Goal: Information Seeking & Learning: Compare options

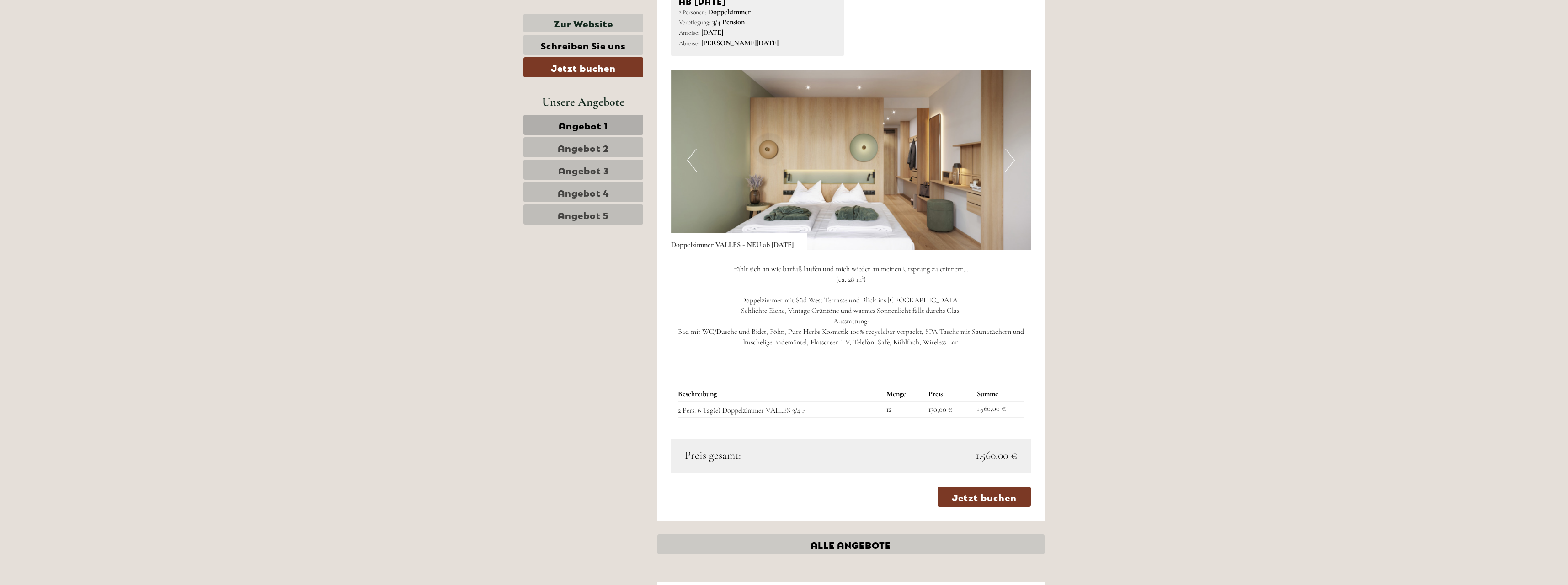
scroll to position [1966, 0]
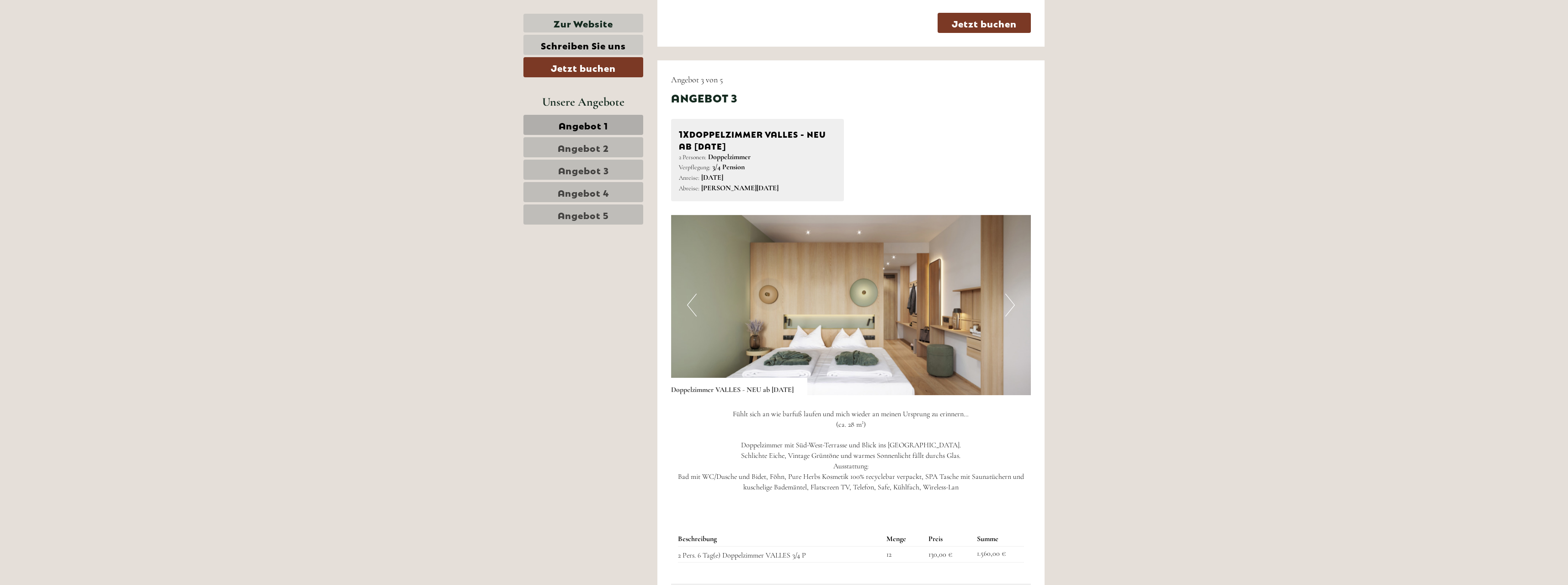
click at [585, 215] on span "Angebot 5" at bounding box center [583, 214] width 51 height 13
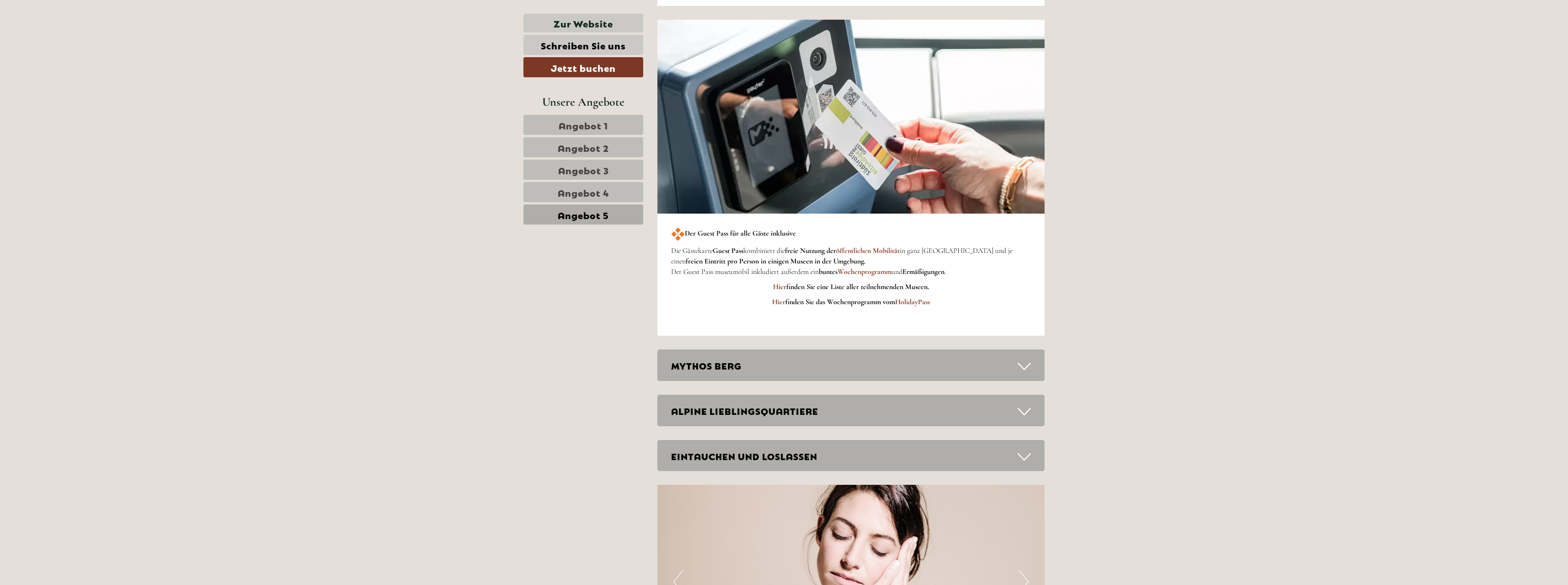
scroll to position [1591, 0]
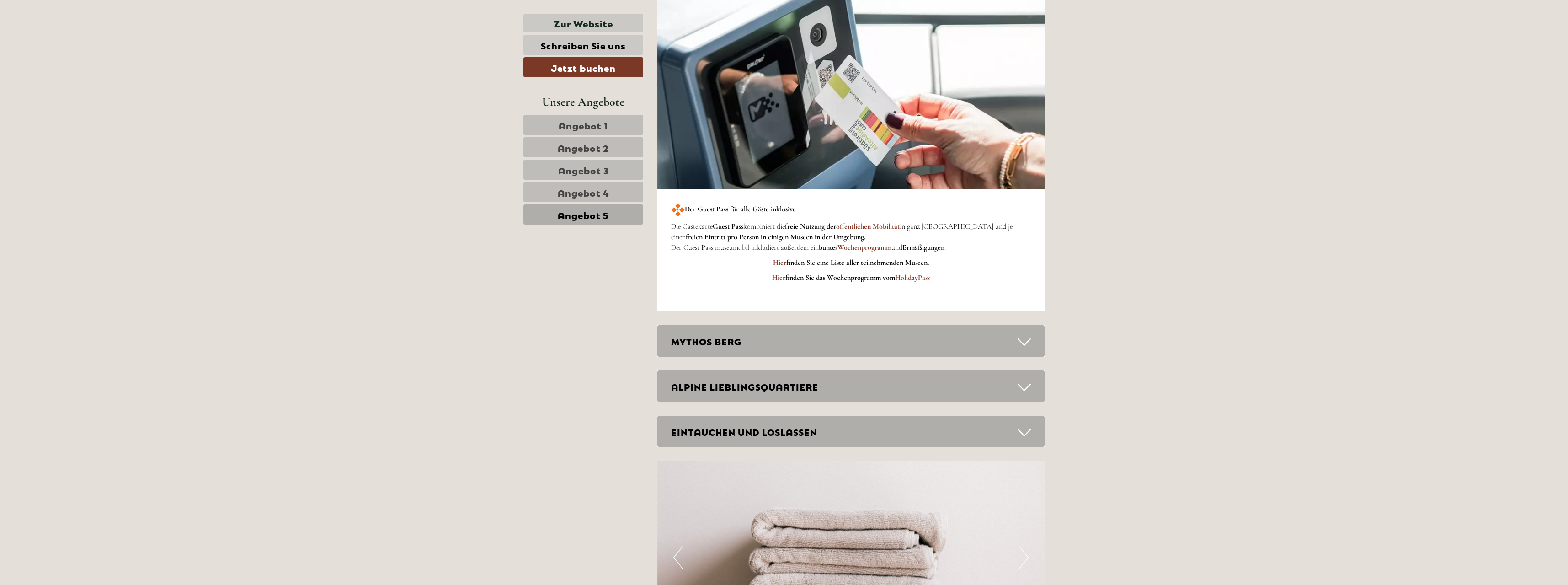
click at [1020, 338] on icon at bounding box center [1024, 342] width 13 height 16
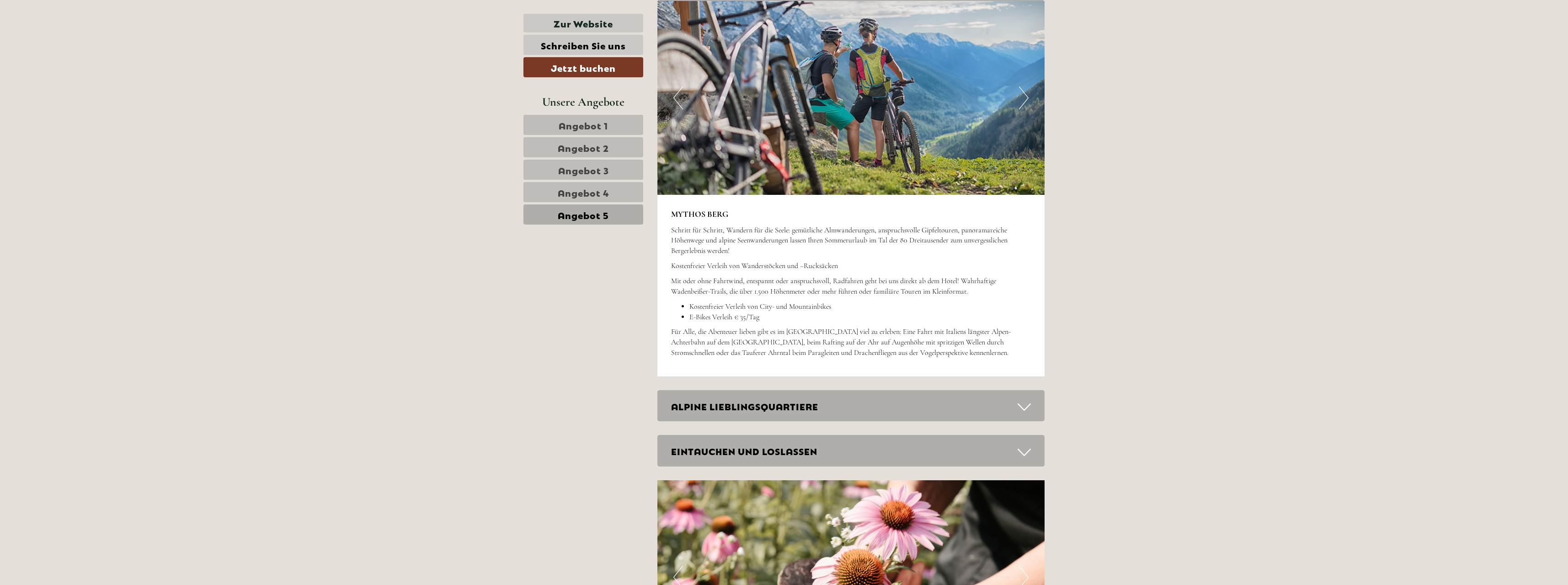
scroll to position [2002, 0]
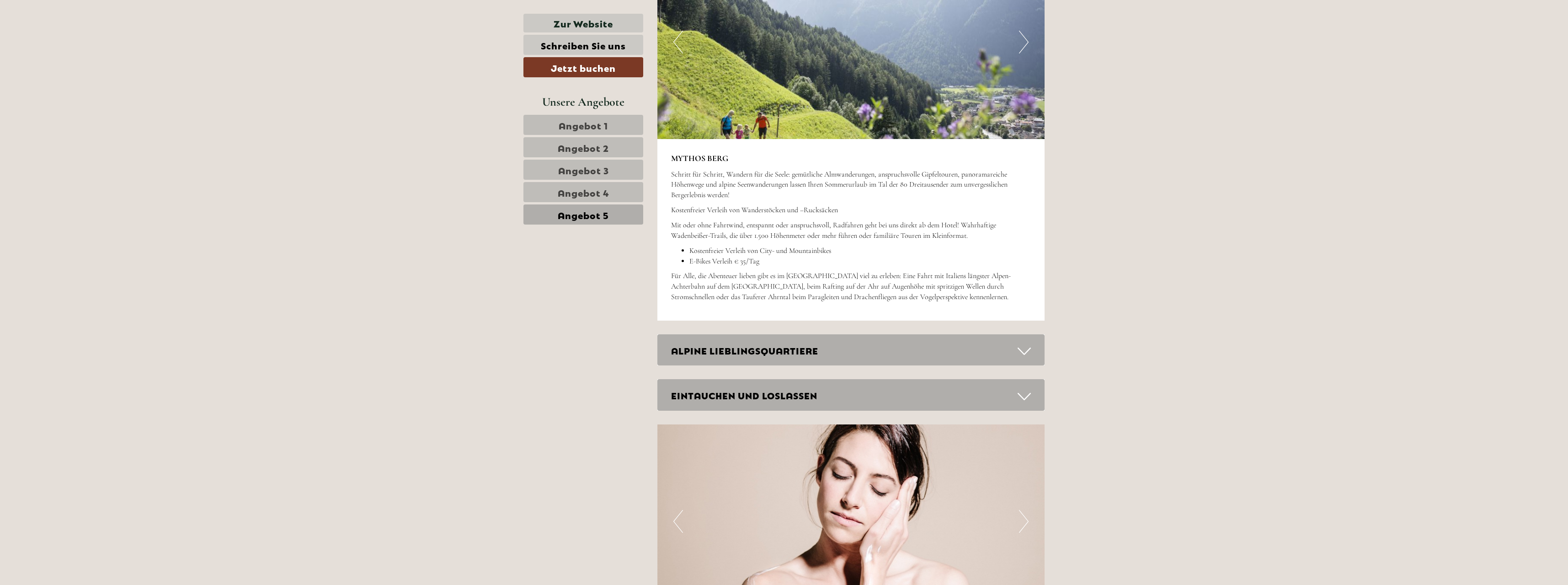
drag, startPoint x: 1037, startPoint y: 351, endPoint x: 1033, endPoint y: 350, distance: 4.1
click at [1037, 351] on div "ALPINE LIEBLINGSQUARTIERE" at bounding box center [851, 350] width 388 height 32
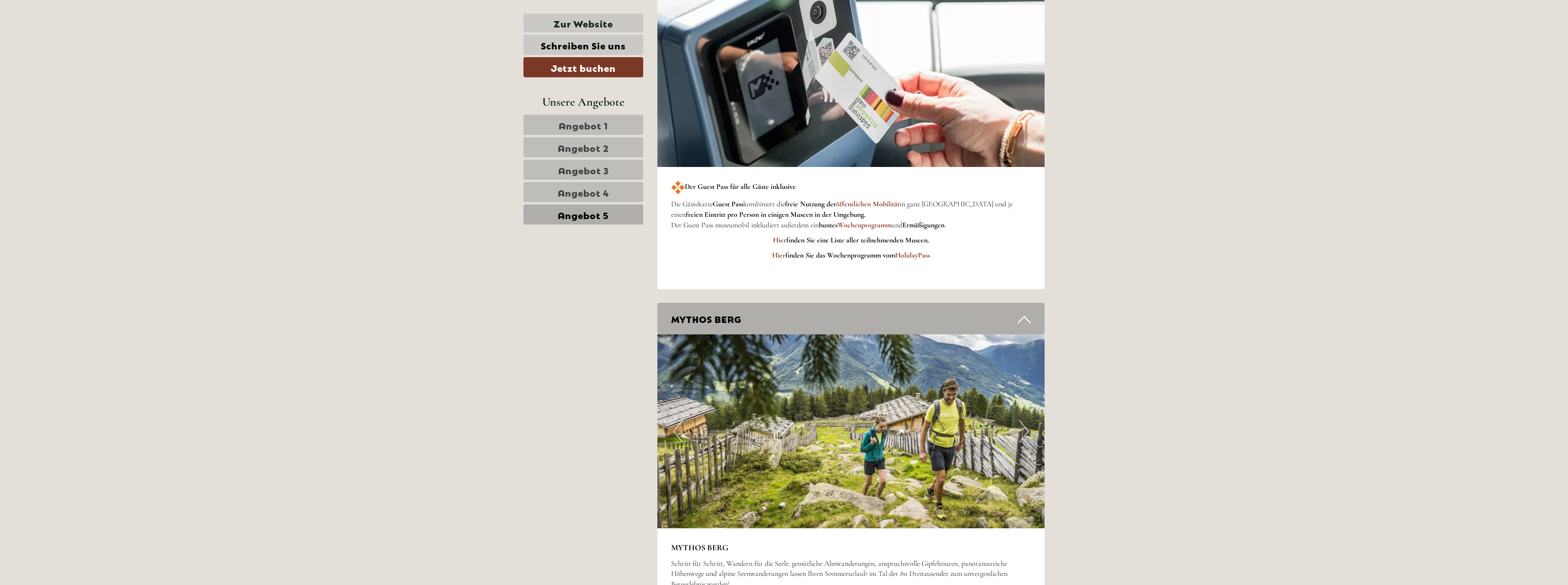
scroll to position [1636, 0]
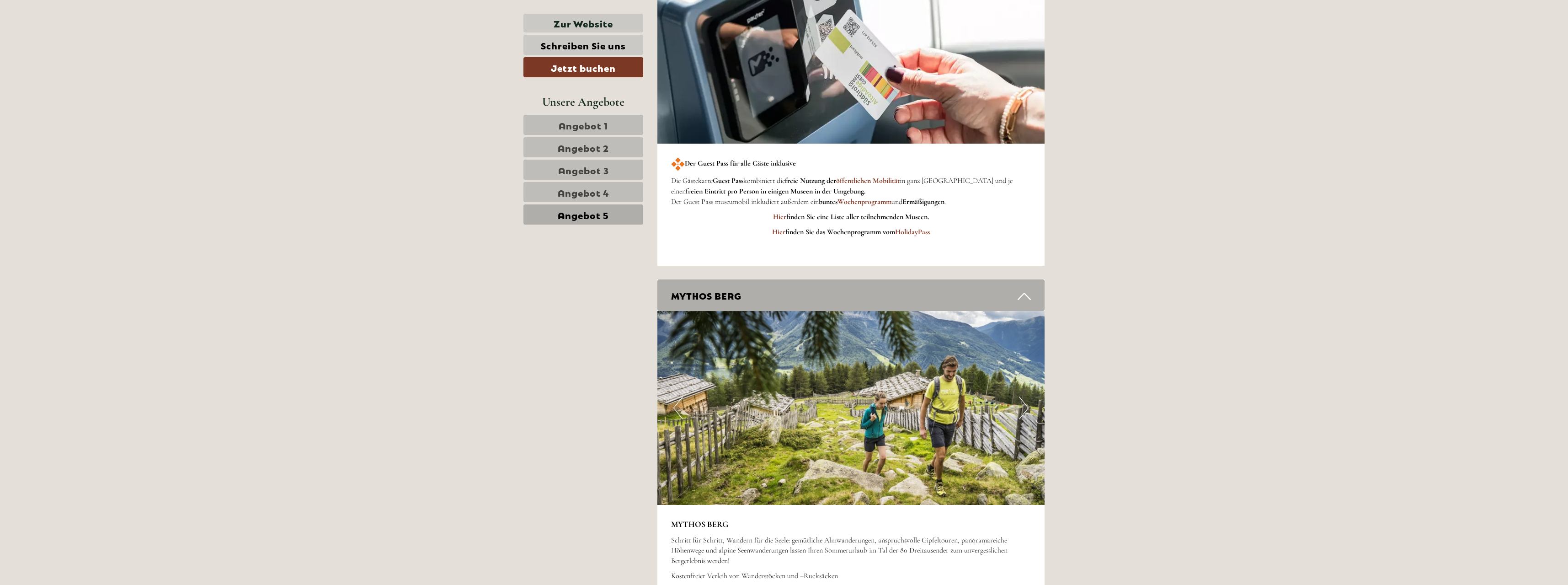
click at [559, 128] on span "Angebot 1" at bounding box center [583, 125] width 49 height 13
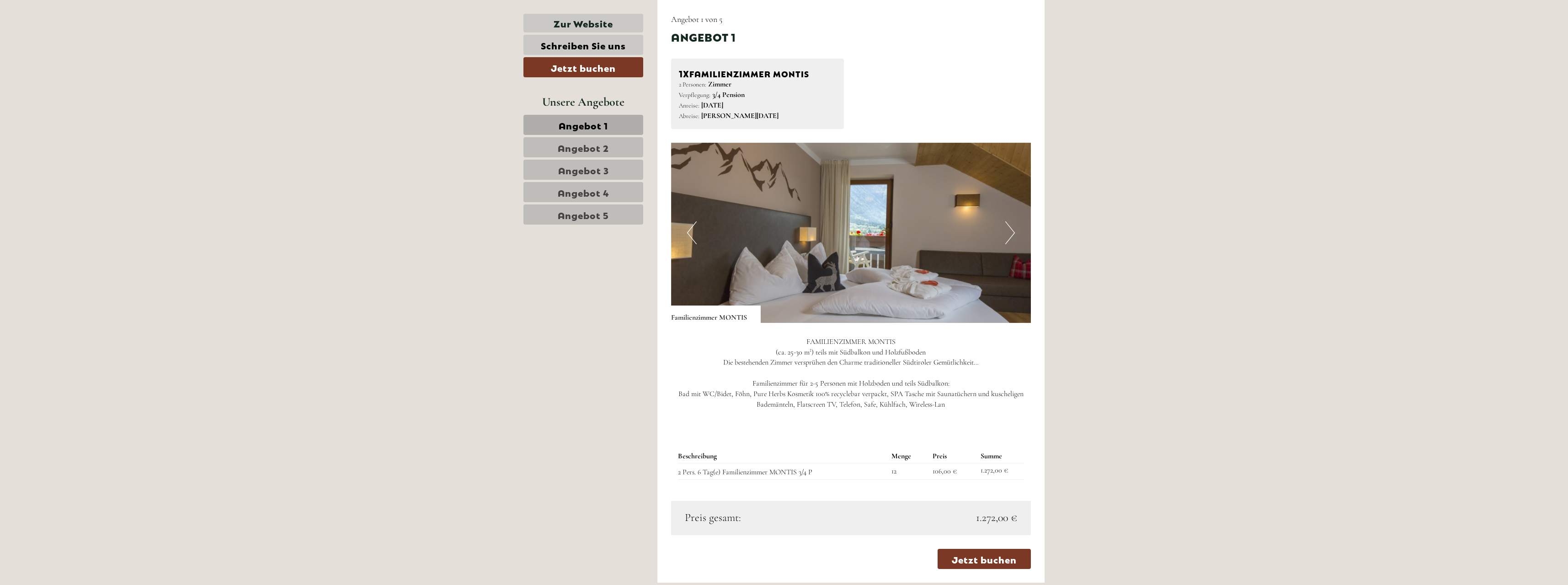
click at [583, 150] on span "Angebot 2" at bounding box center [583, 147] width 51 height 13
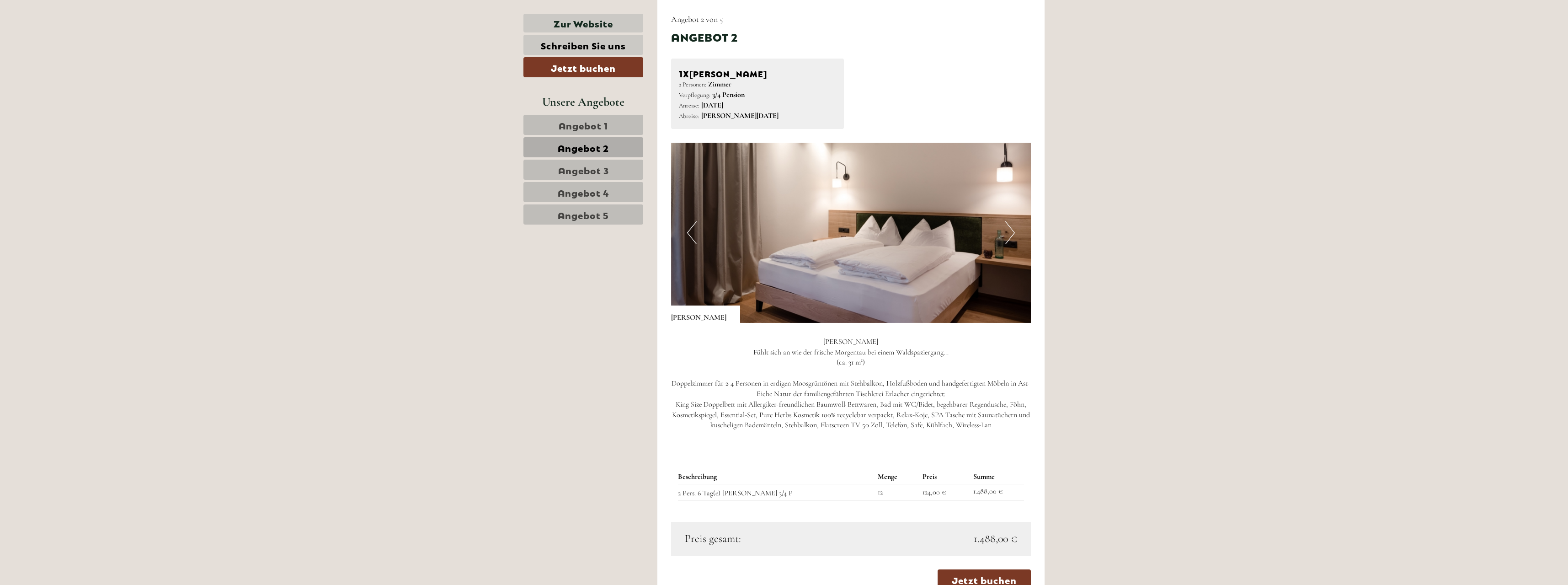
click at [580, 171] on span "Angebot 3" at bounding box center [583, 169] width 51 height 13
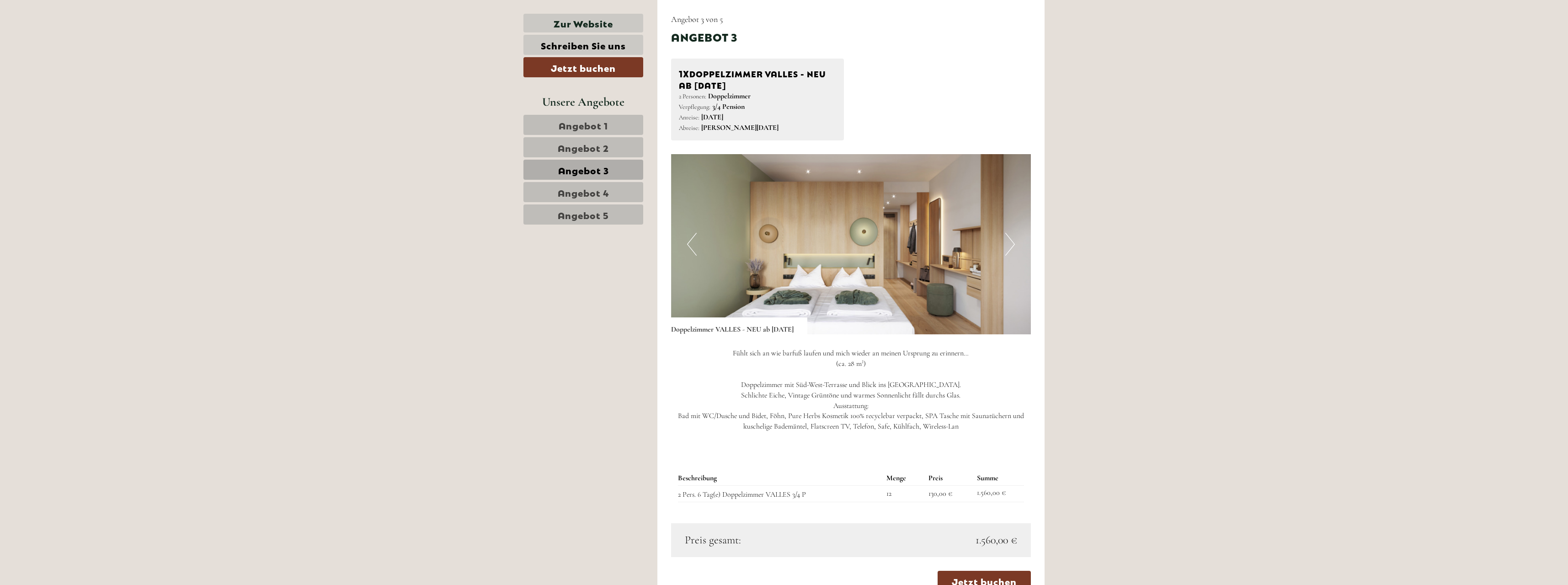
click at [579, 194] on span "Angebot 4" at bounding box center [583, 192] width 52 height 13
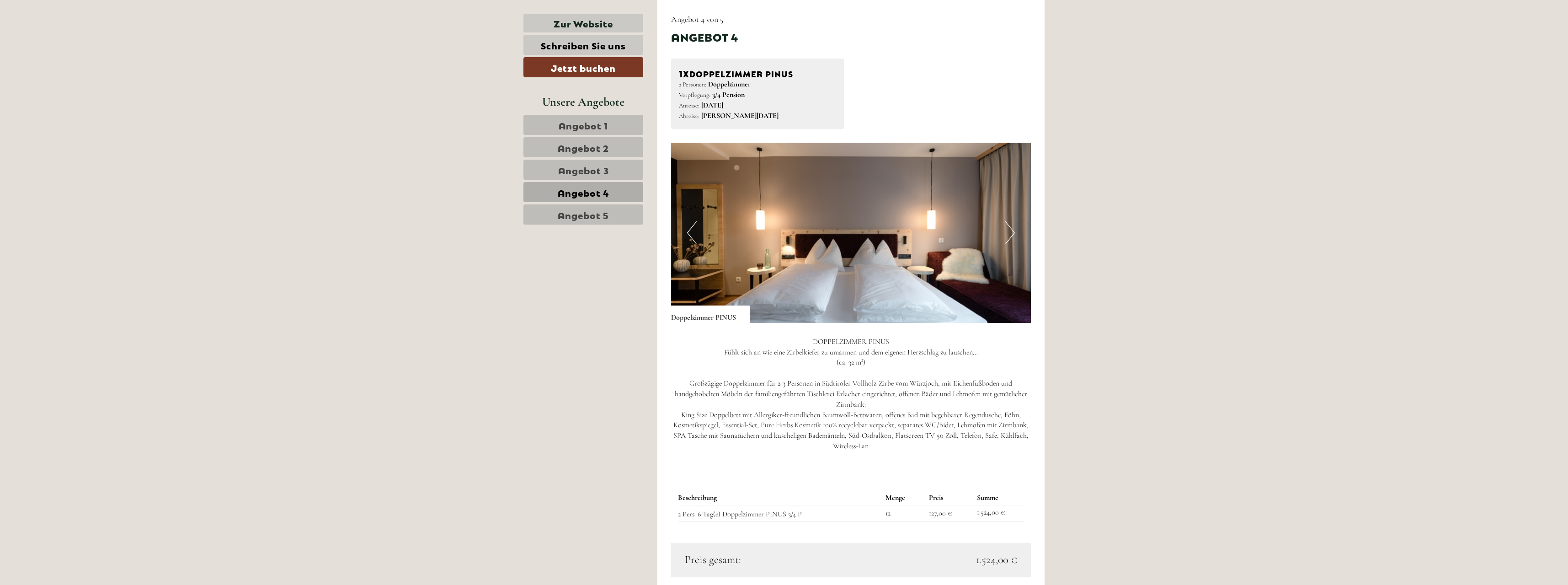
click at [585, 217] on span "Angebot 5" at bounding box center [583, 214] width 51 height 13
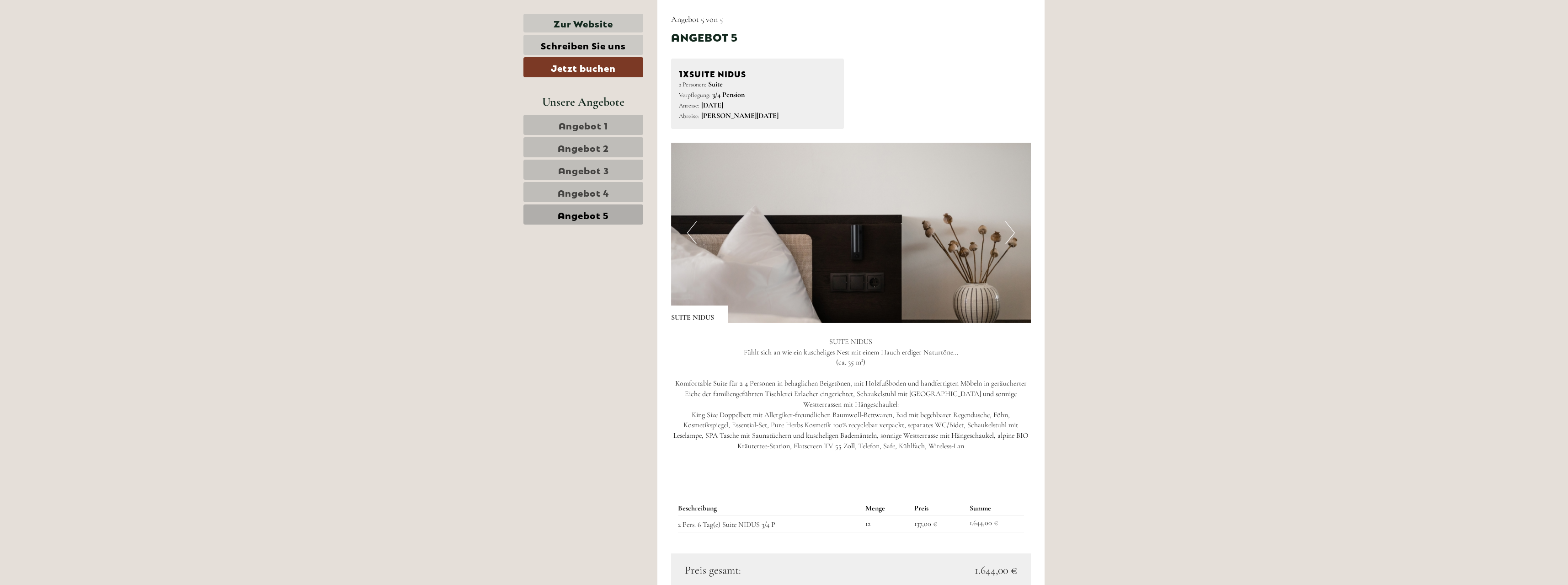
click at [590, 122] on span "Angebot 1" at bounding box center [583, 125] width 49 height 13
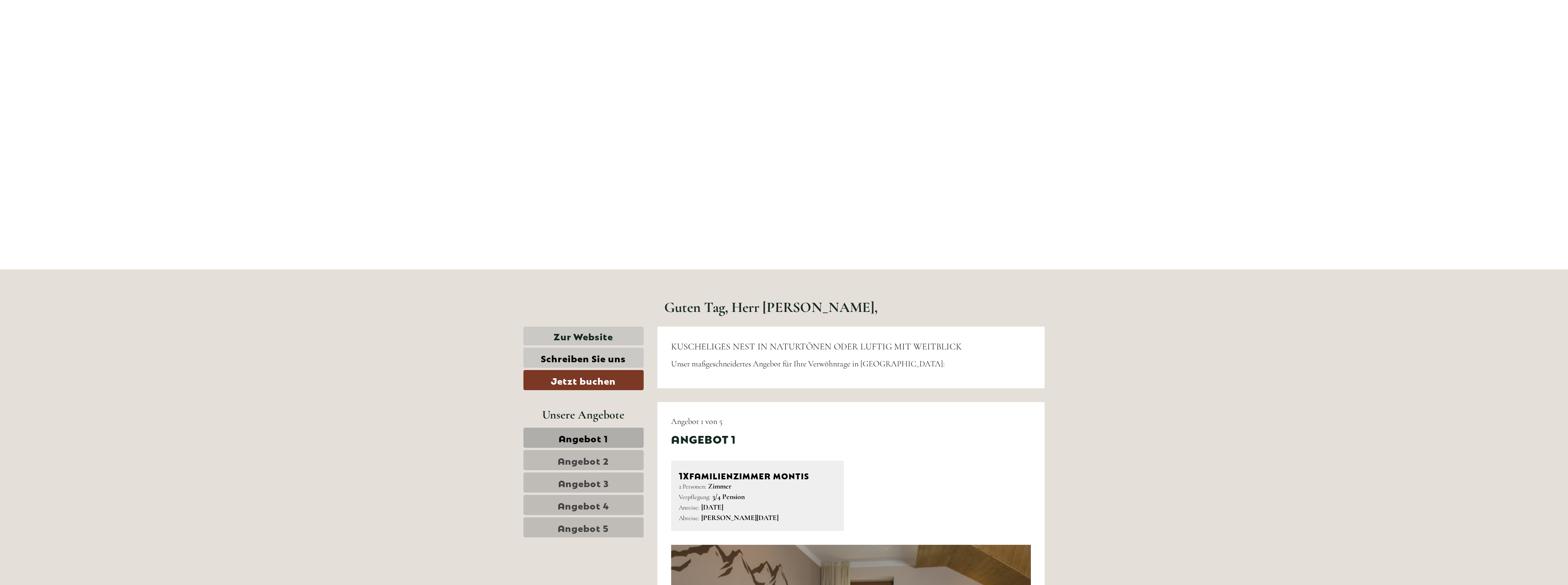
scroll to position [594, 0]
